Goal: Task Accomplishment & Management: Manage account settings

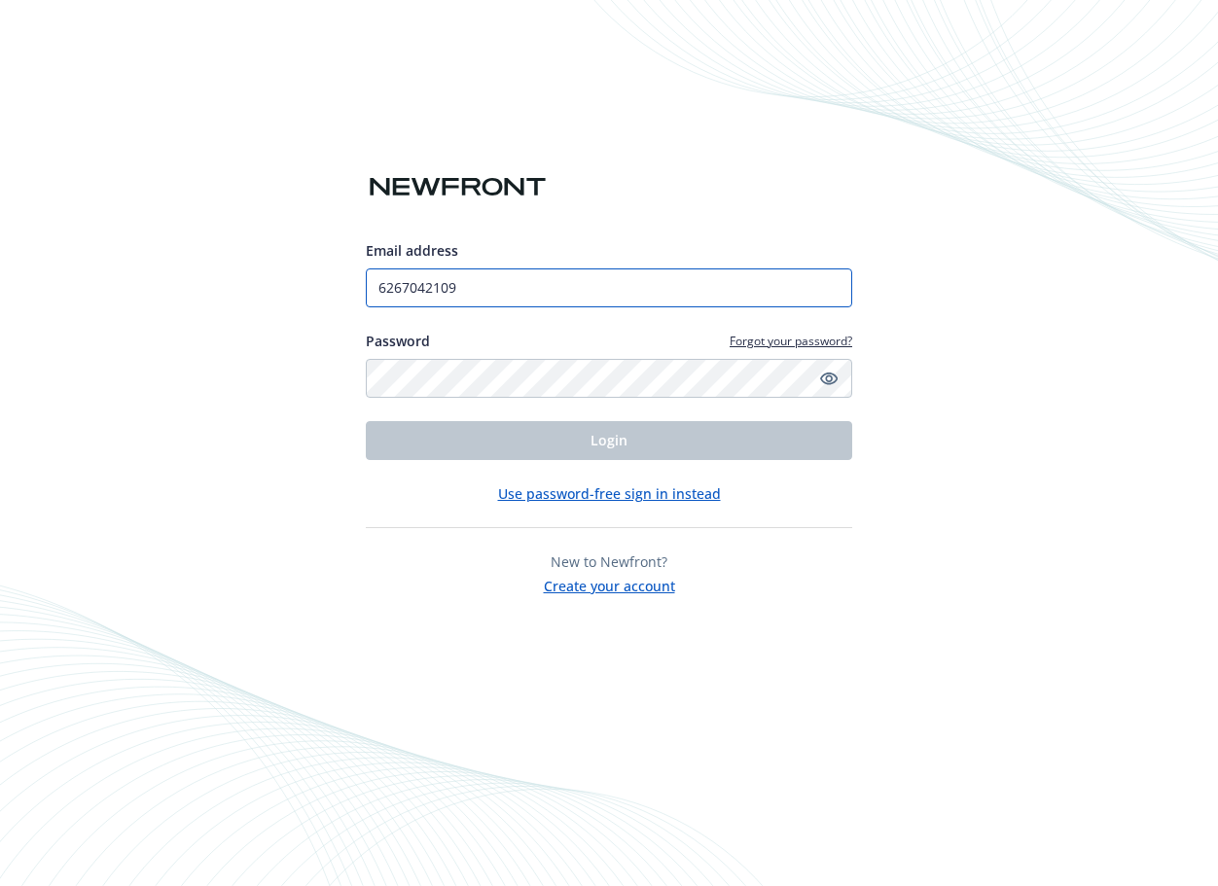
click at [460, 288] on input "6267042109" at bounding box center [609, 287] width 486 height 39
type input "6"
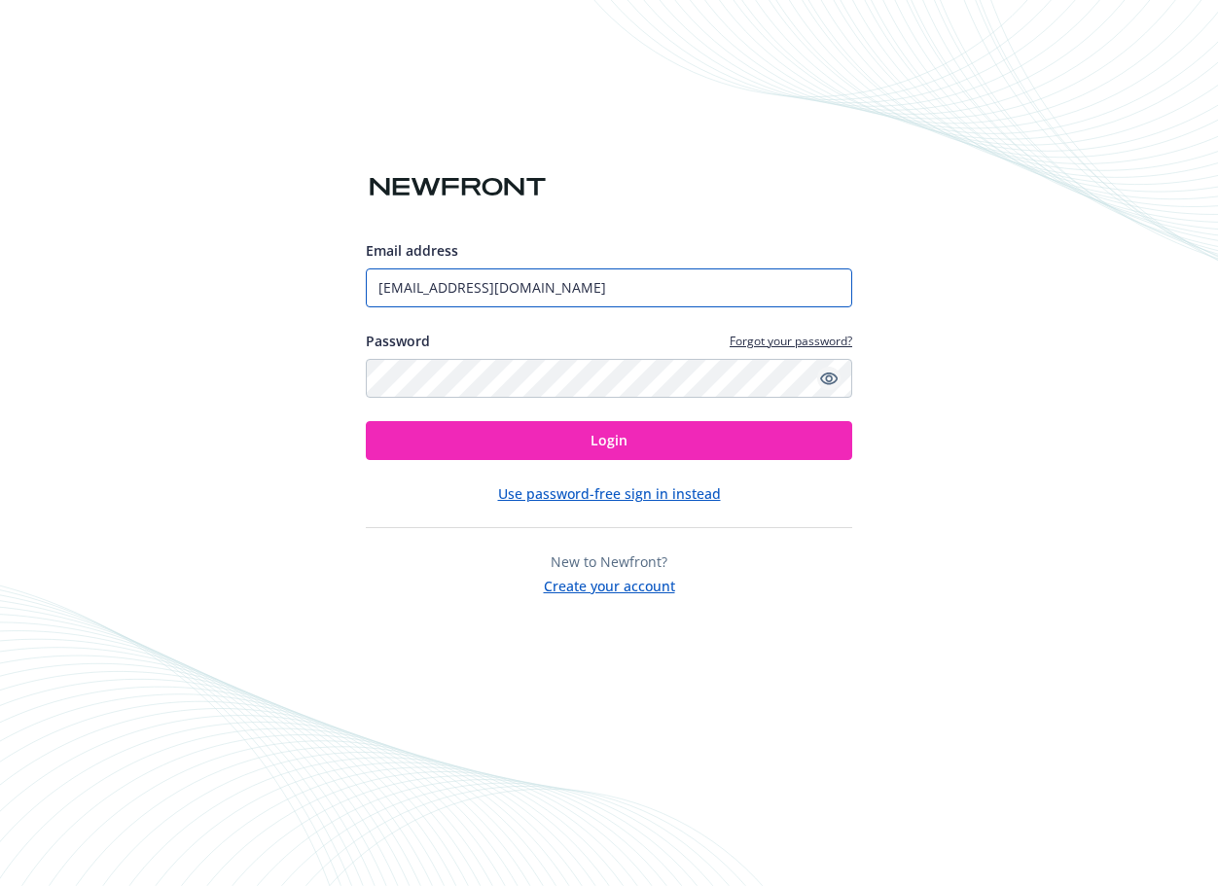
type input "[EMAIL_ADDRESS][DOMAIN_NAME]"
click at [833, 376] on icon "Show password" at bounding box center [829, 379] width 18 height 18
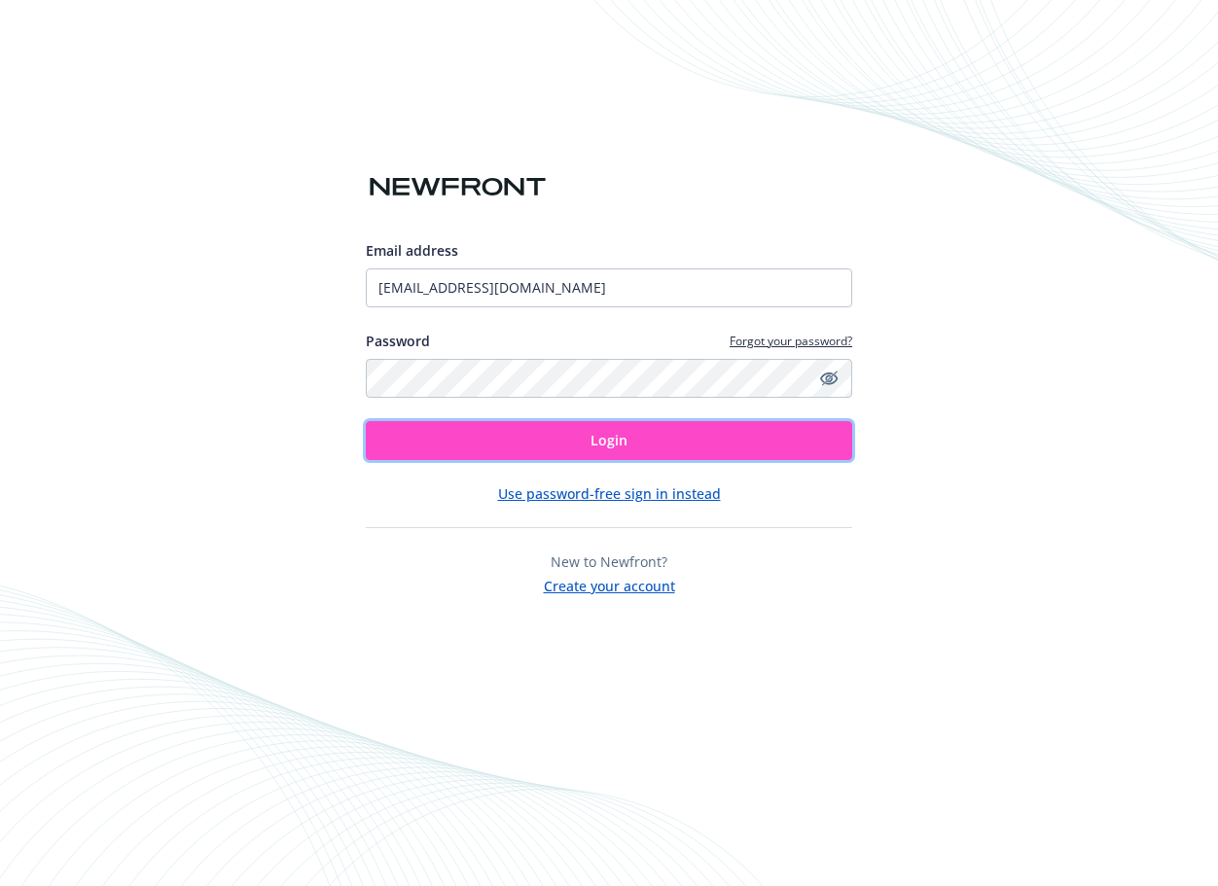
click at [500, 434] on button "Login" at bounding box center [609, 440] width 486 height 39
